Goal: Navigation & Orientation: Find specific page/section

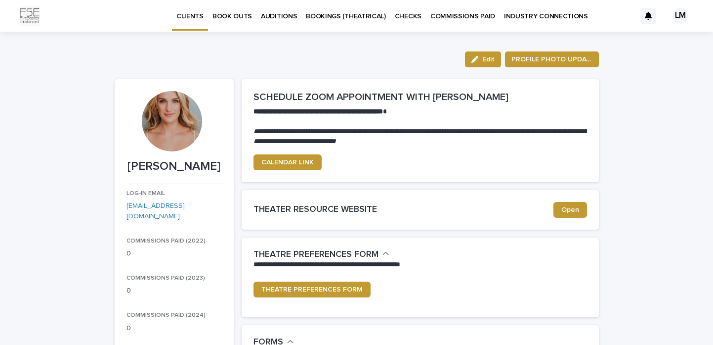
click at [277, 11] on p "AUDITIONS" at bounding box center [279, 10] width 36 height 21
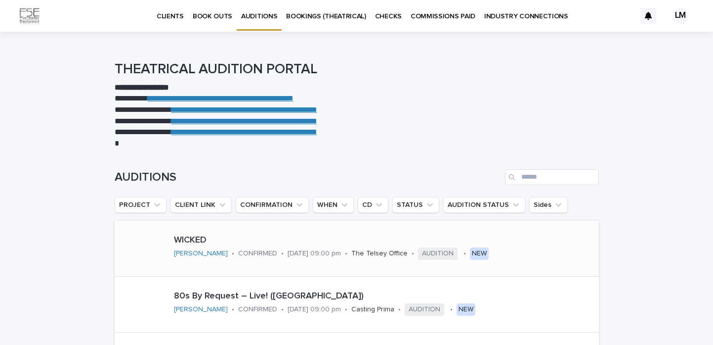
click at [312, 253] on p "[DATE] 09:00 pm" at bounding box center [314, 253] width 53 height 8
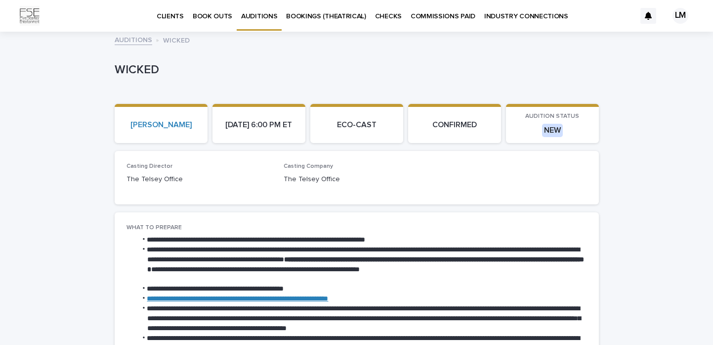
click at [475, 126] on p "CONFIRMED" at bounding box center [454, 124] width 81 height 9
click at [469, 126] on p "CONFIRMED" at bounding box center [454, 124] width 81 height 9
click at [447, 130] on p "CONFIRMED" at bounding box center [454, 124] width 81 height 9
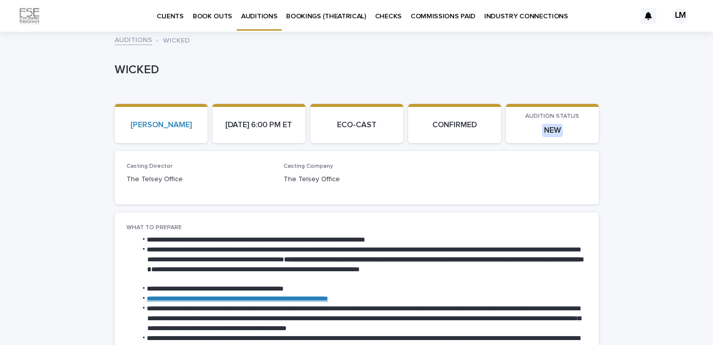
click at [268, 120] on p "[DATE] 6:00 PM ET" at bounding box center [259, 124] width 81 height 9
click at [367, 62] on div "WICKED" at bounding box center [355, 69] width 481 height 16
click at [529, 129] on p "NEW" at bounding box center [552, 130] width 81 height 13
click at [550, 132] on div "NEW" at bounding box center [552, 130] width 21 height 13
click at [566, 134] on p "NEW" at bounding box center [552, 130] width 81 height 13
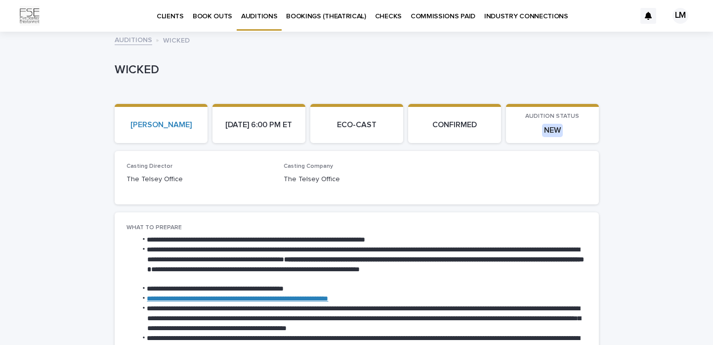
click at [250, 20] on p "AUDITIONS" at bounding box center [259, 10] width 36 height 21
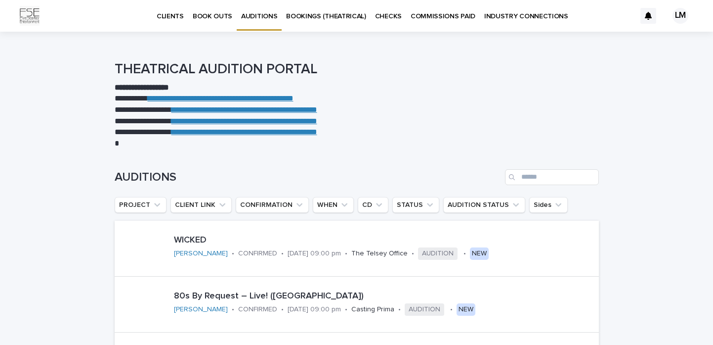
click at [429, 12] on p "COMMISSIONS PAID" at bounding box center [443, 10] width 65 height 21
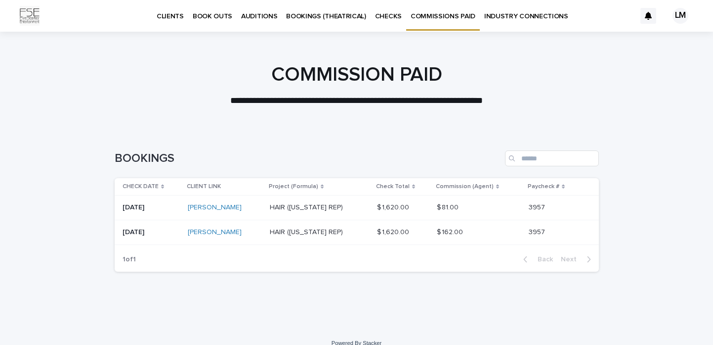
click at [379, 17] on p "CHECKS" at bounding box center [388, 10] width 27 height 21
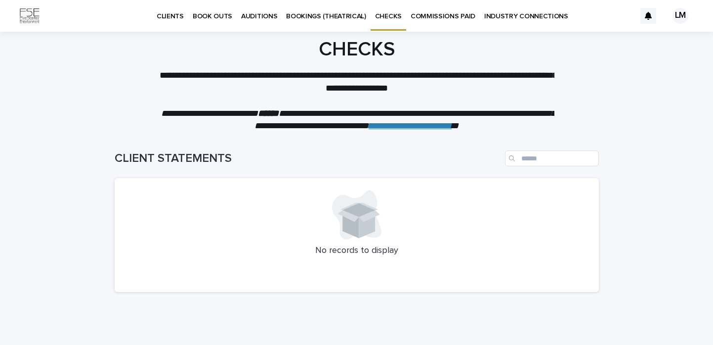
click at [286, 14] on p "BOOKINGS (THEATRICAL)" at bounding box center [326, 10] width 80 height 21
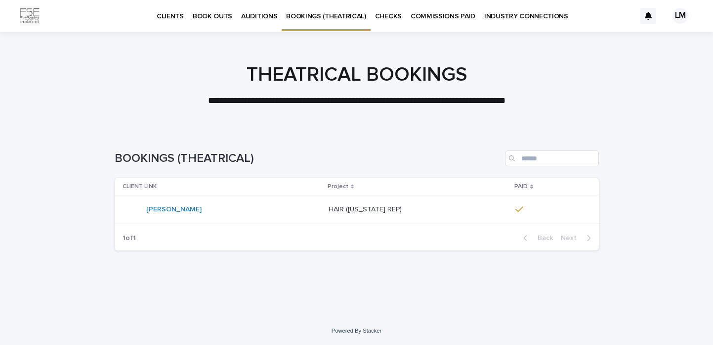
click at [174, 13] on p "CLIENTS" at bounding box center [170, 10] width 27 height 21
